Goal: Task Accomplishment & Management: Manage account settings

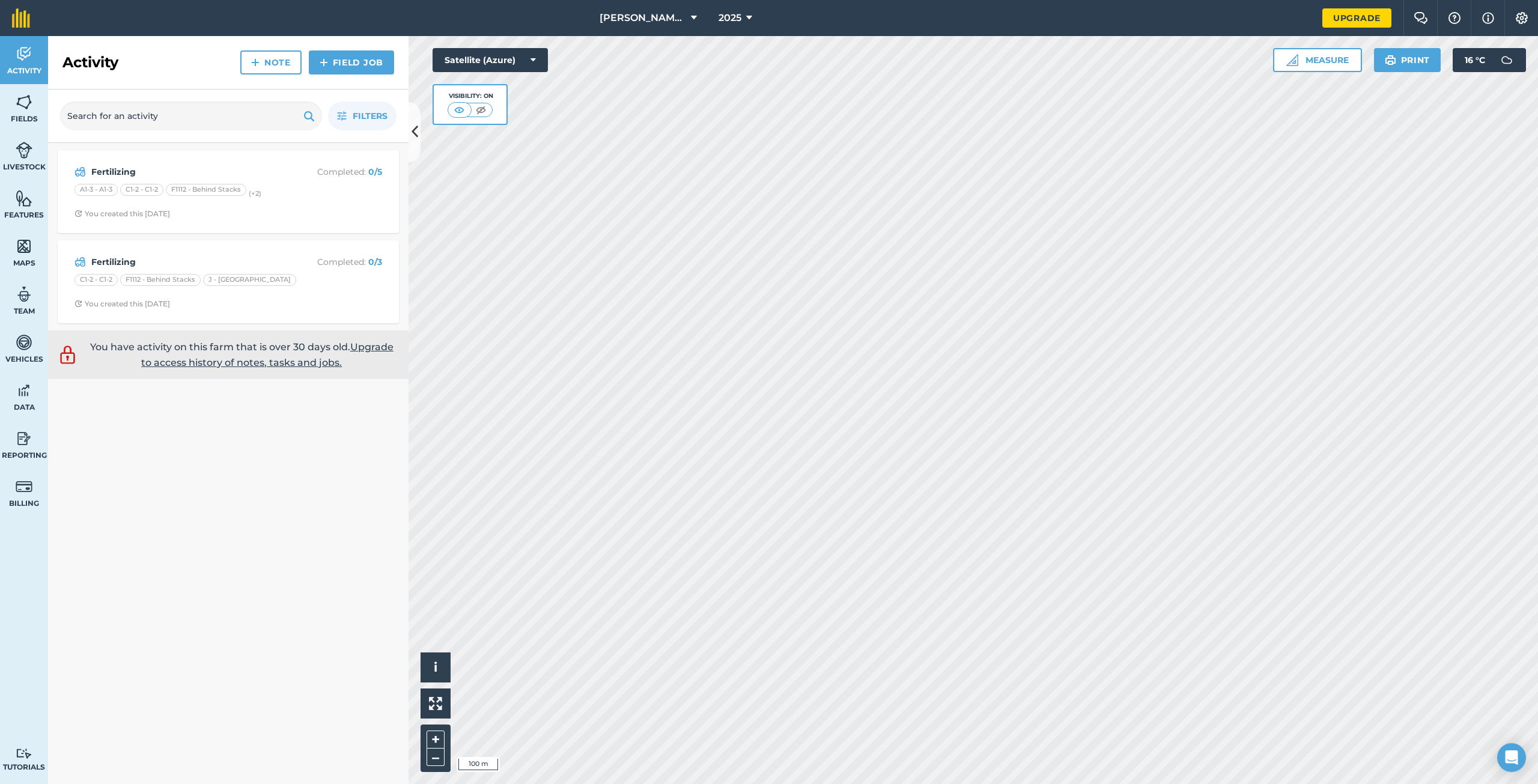
click at [235, 241] on div "Fertilizing Completed : 0 / 3 C1-2 - C1-2 F1112 - Behind Stacks J - Meeng Road …" at bounding box center [228, 281] width 341 height 83
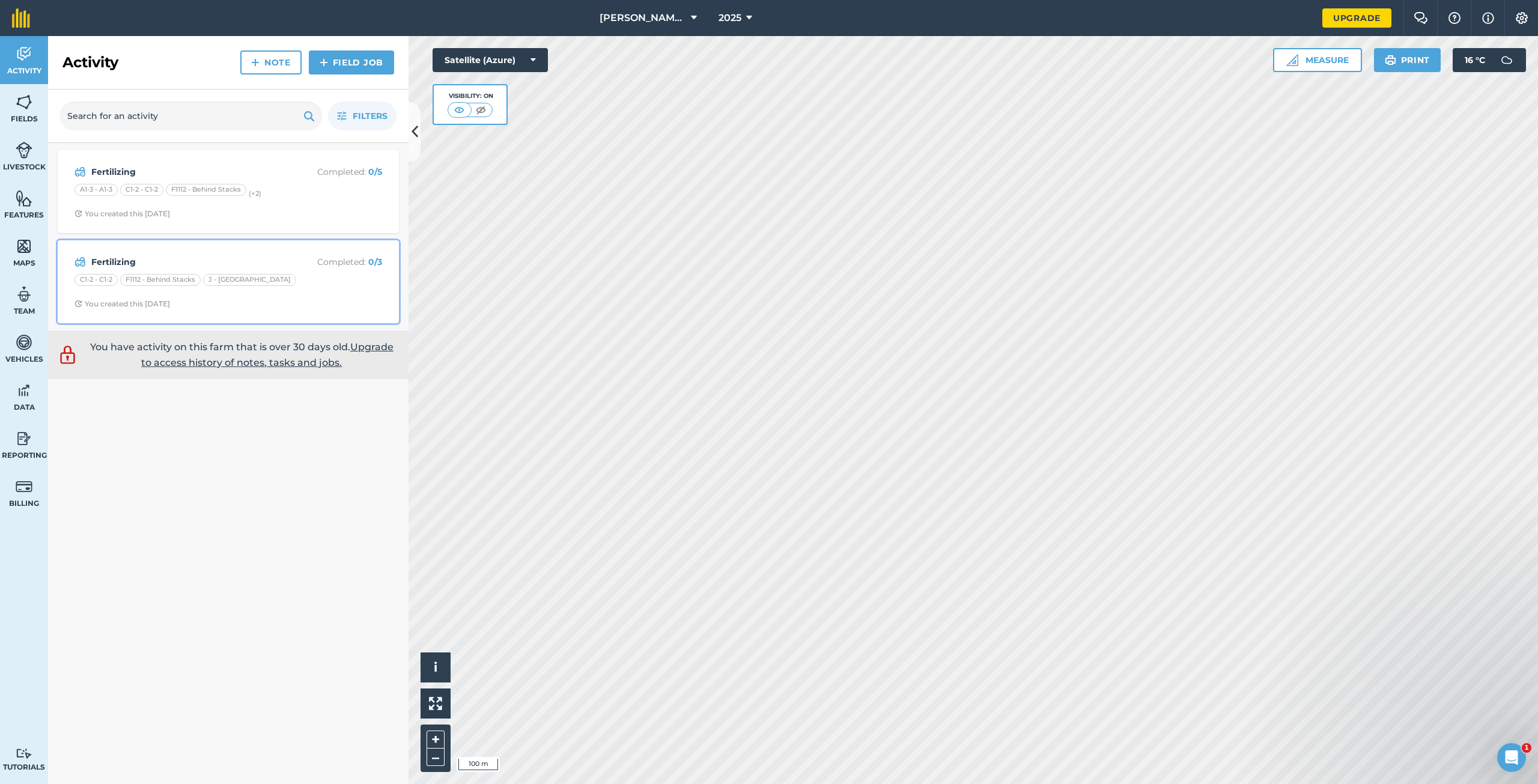
click at [230, 254] on div "Fertilizing Completed : 0 / 3 C1-2 - C1-2 F1112 - Behind Stacks J - Meeng Road …" at bounding box center [228, 281] width 327 height 68
click at [250, 166] on strong "Fertilizing" at bounding box center [186, 172] width 190 height 13
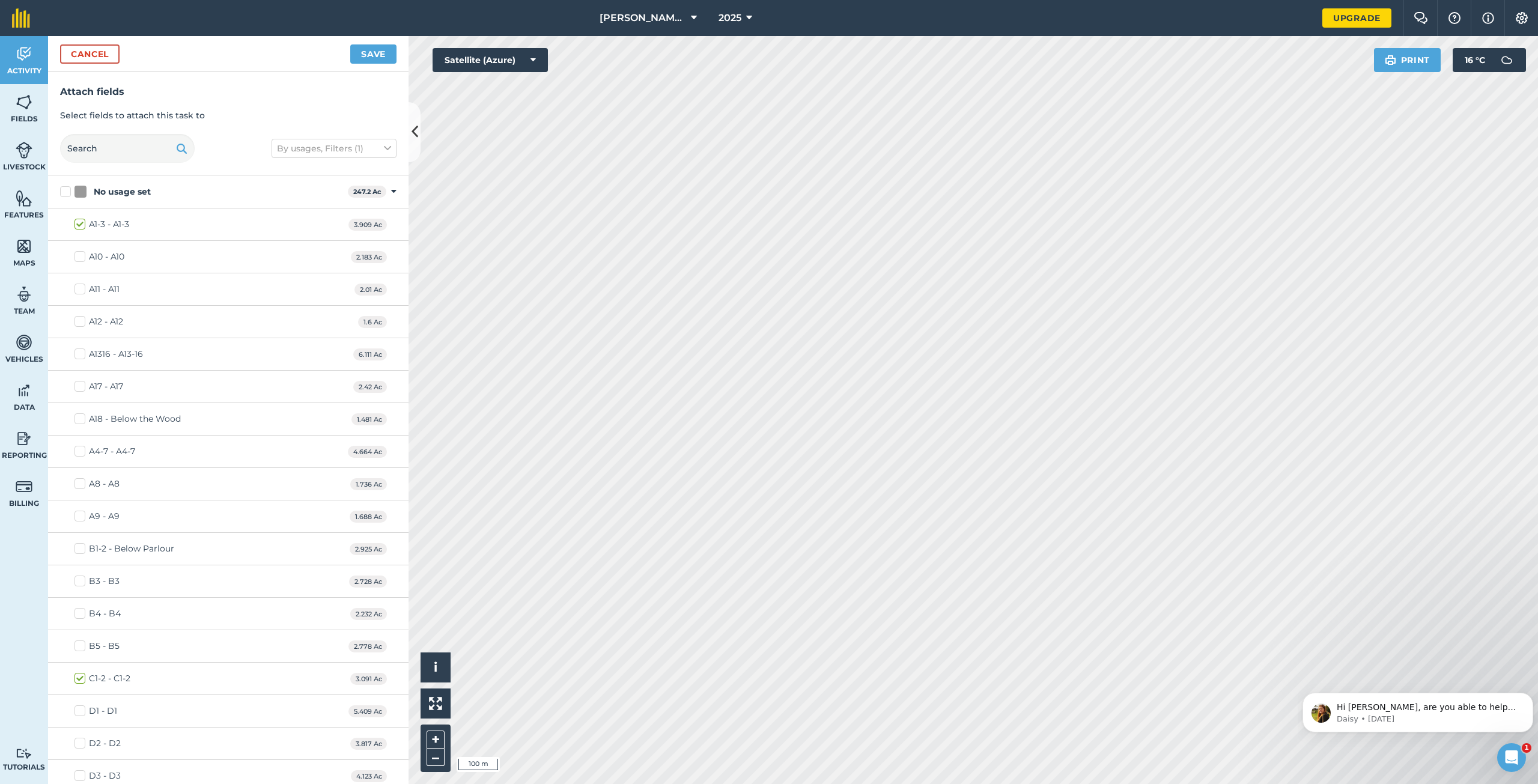
checkbox input "true"
click at [376, 55] on button "Save" at bounding box center [373, 54] width 46 height 19
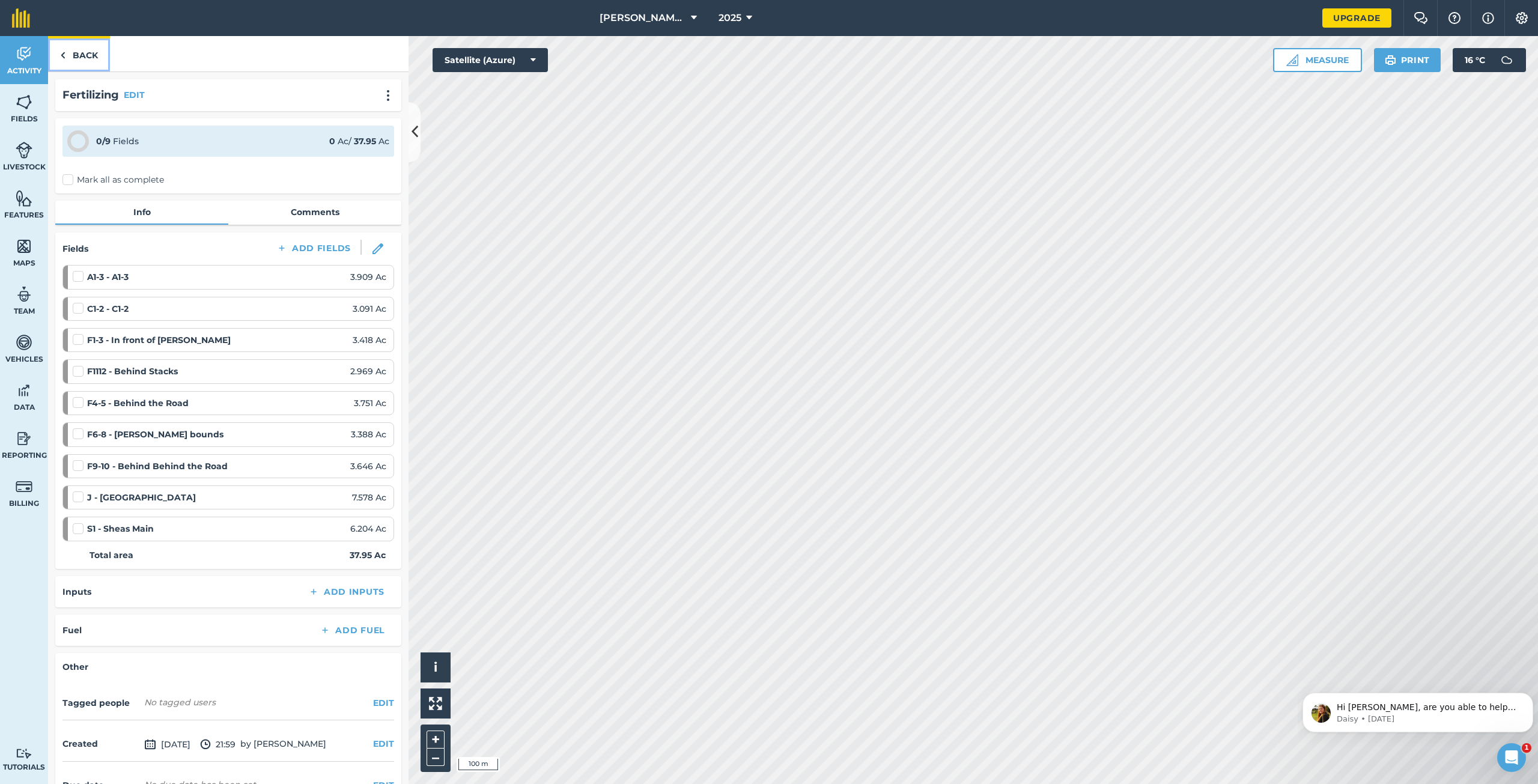
click at [65, 44] on link "Back" at bounding box center [79, 54] width 62 height 35
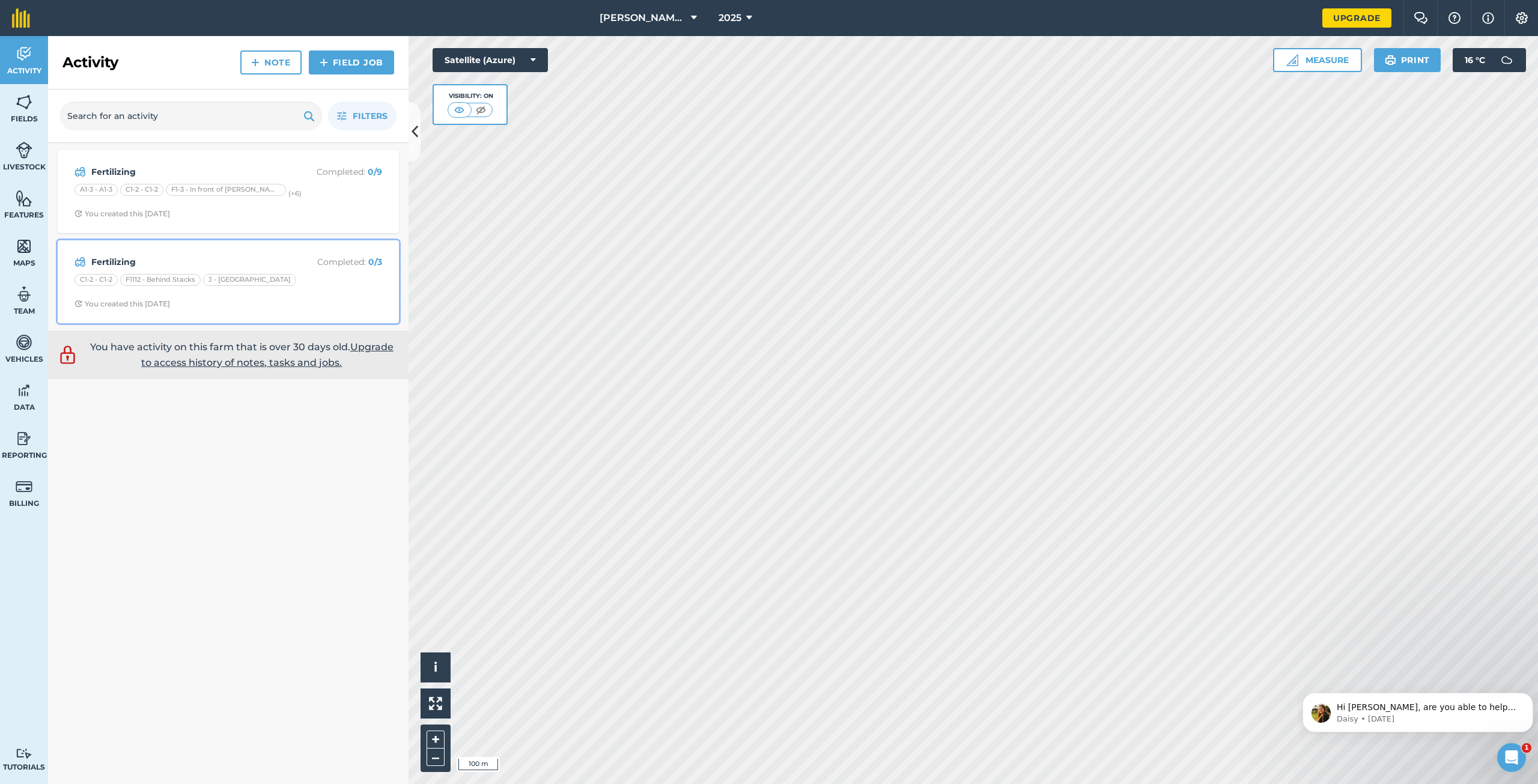
click at [223, 254] on div "Fertilizing Completed : 0 / 3" at bounding box center [228, 261] width 307 height 15
click at [338, 253] on div "Fertilizing Completed : 0 / 3 C1-2 - C1-2 F1112 - Behind Stacks J - Meeng Road …" at bounding box center [228, 281] width 327 height 68
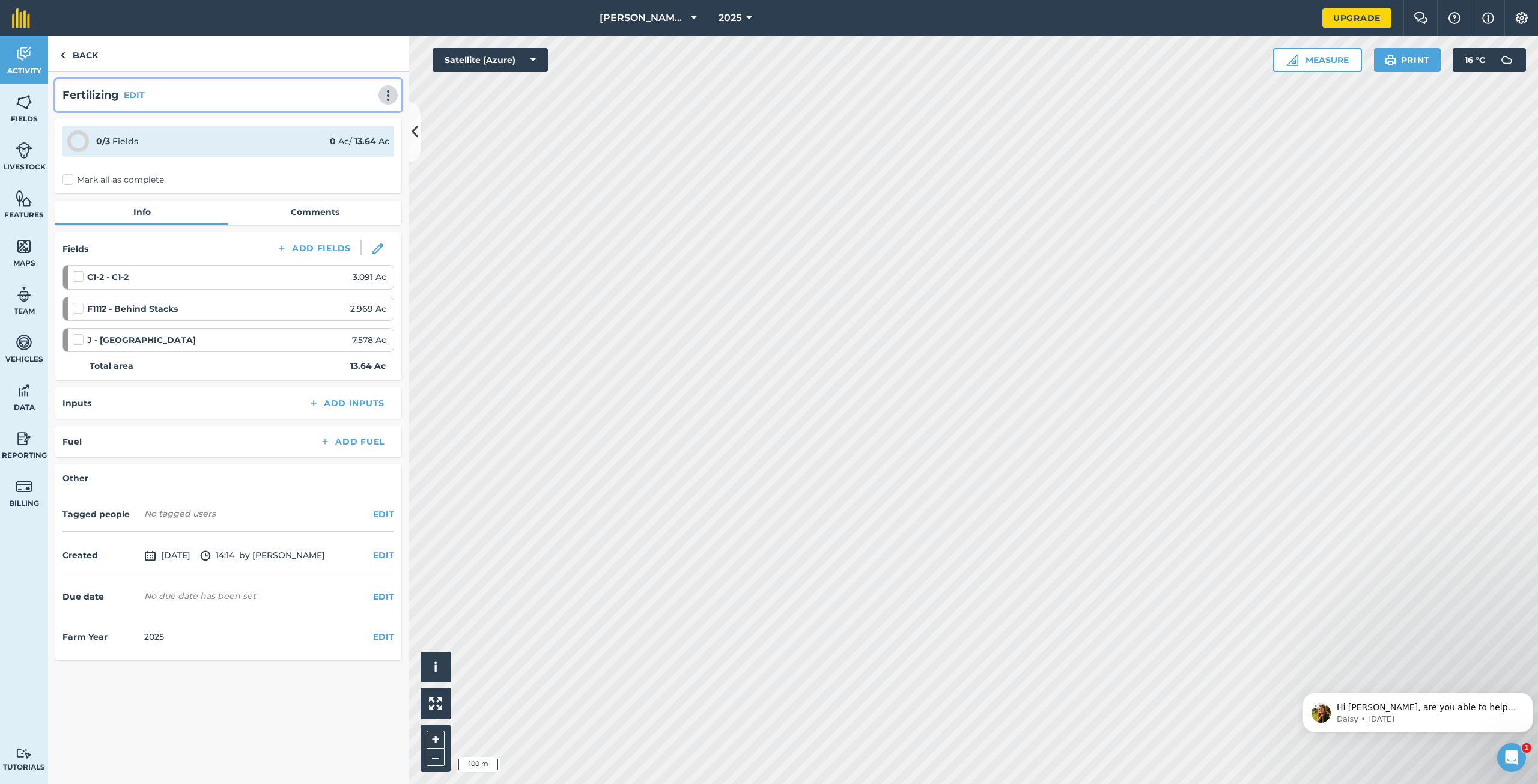
click at [387, 96] on img at bounding box center [388, 96] width 15 height 12
click at [355, 149] on link "Delete" at bounding box center [363, 149] width 77 height 24
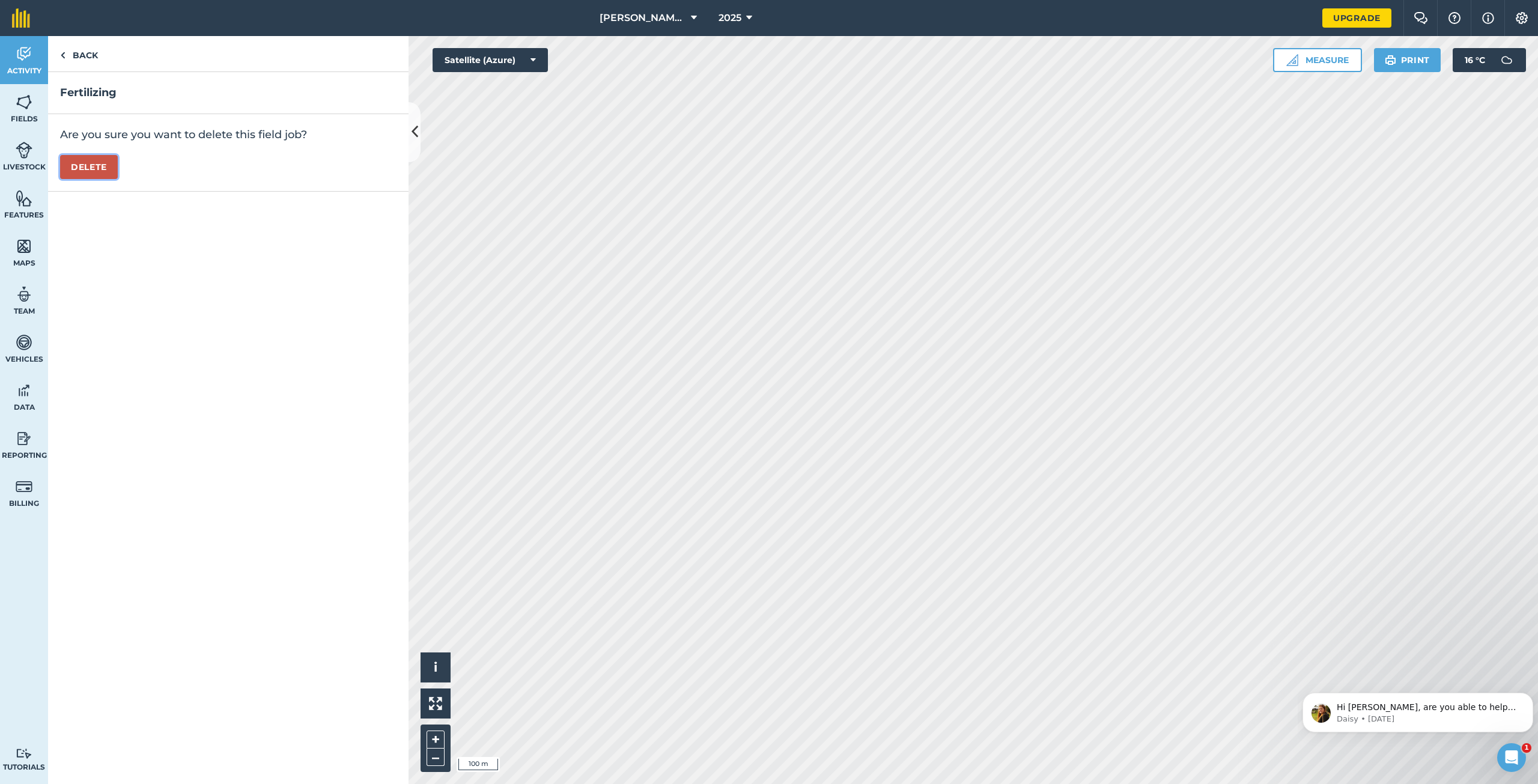
click at [94, 169] on button "Delete" at bounding box center [88, 166] width 58 height 24
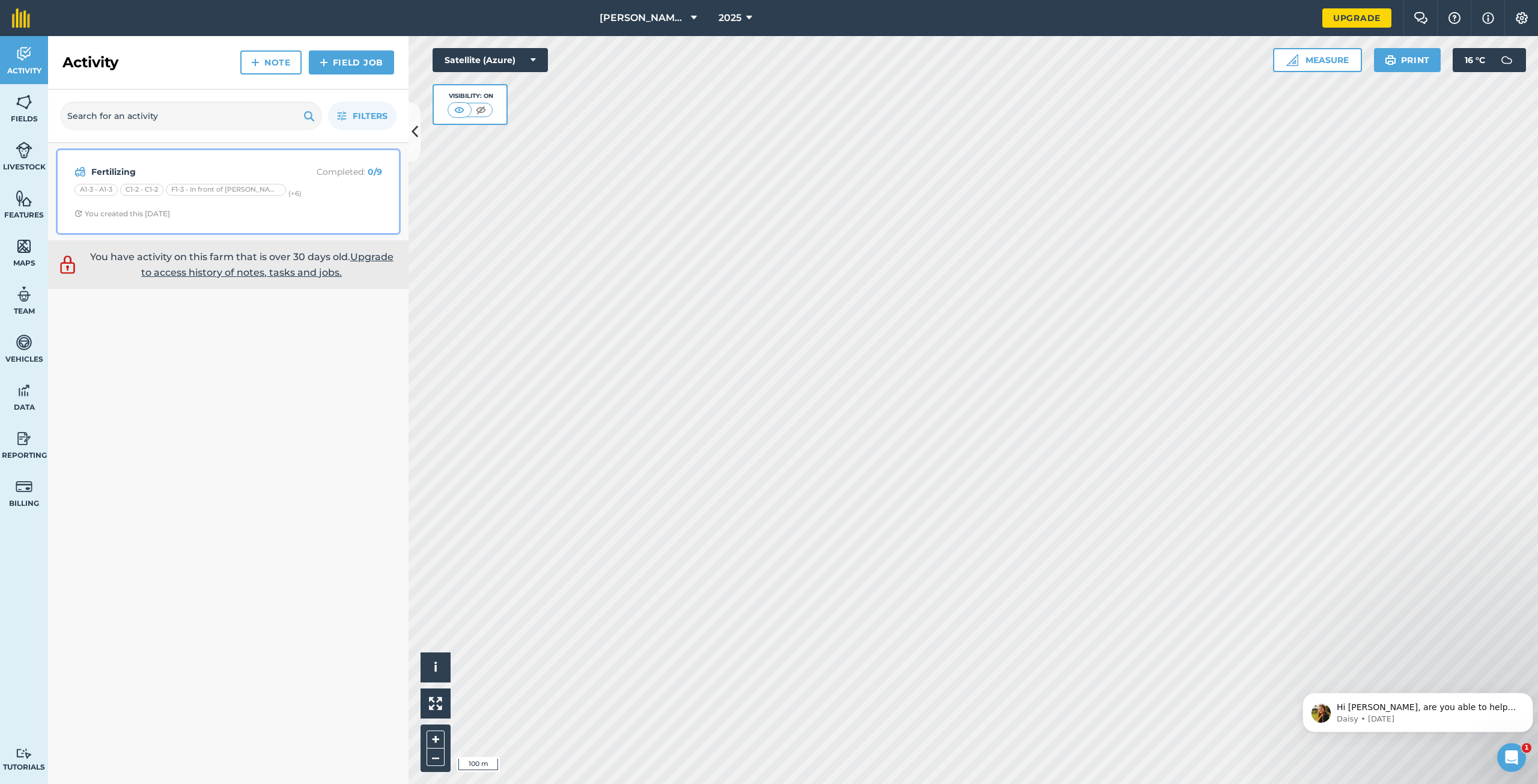
click at [217, 163] on div "Fertilizing Completed : 0 / 9 A1-3 - A1-3 C1-2 - C1-2 F1-3 - In front of [PERSO…" at bounding box center [228, 191] width 327 height 68
